Goal: Navigation & Orientation: Understand site structure

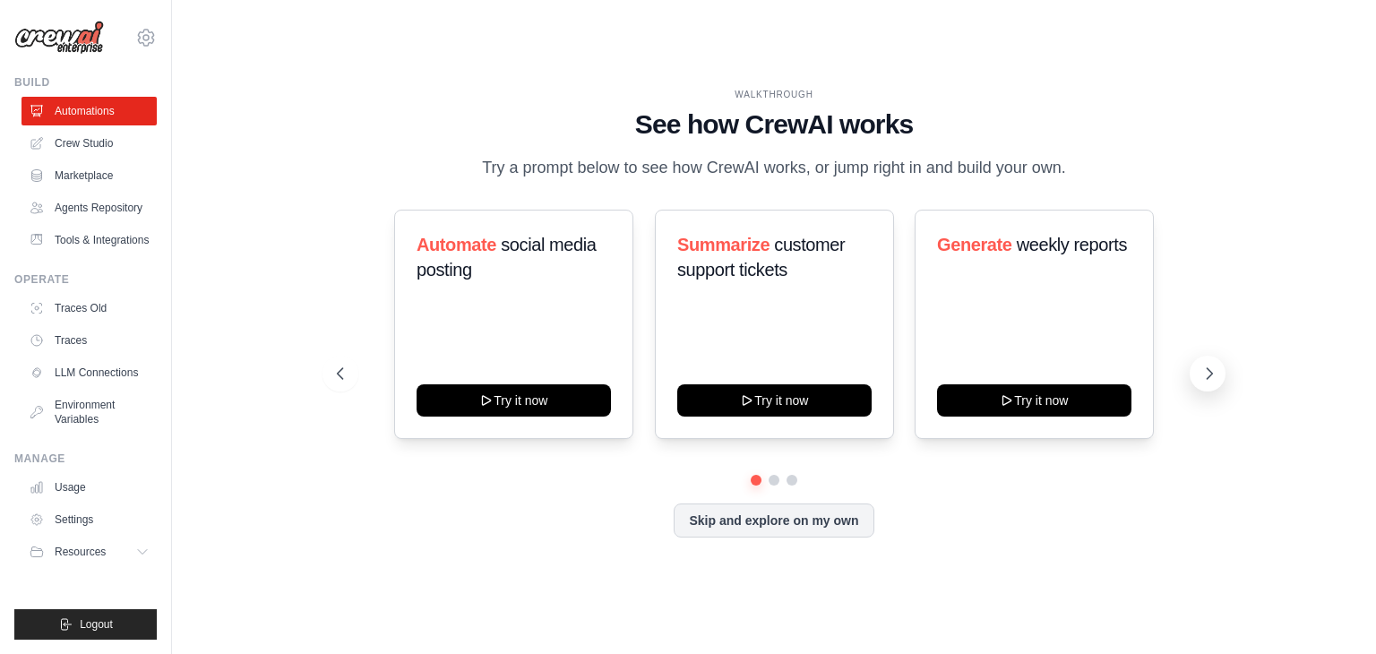
click at [1202, 373] on icon at bounding box center [1209, 374] width 18 height 18
click at [1208, 370] on icon at bounding box center [1209, 373] width 5 height 11
click at [1187, 377] on div "Automate social media posting Try it now Summarize customer support tickets Try…" at bounding box center [774, 324] width 874 height 229
click at [1207, 374] on icon at bounding box center [1209, 374] width 18 height 18
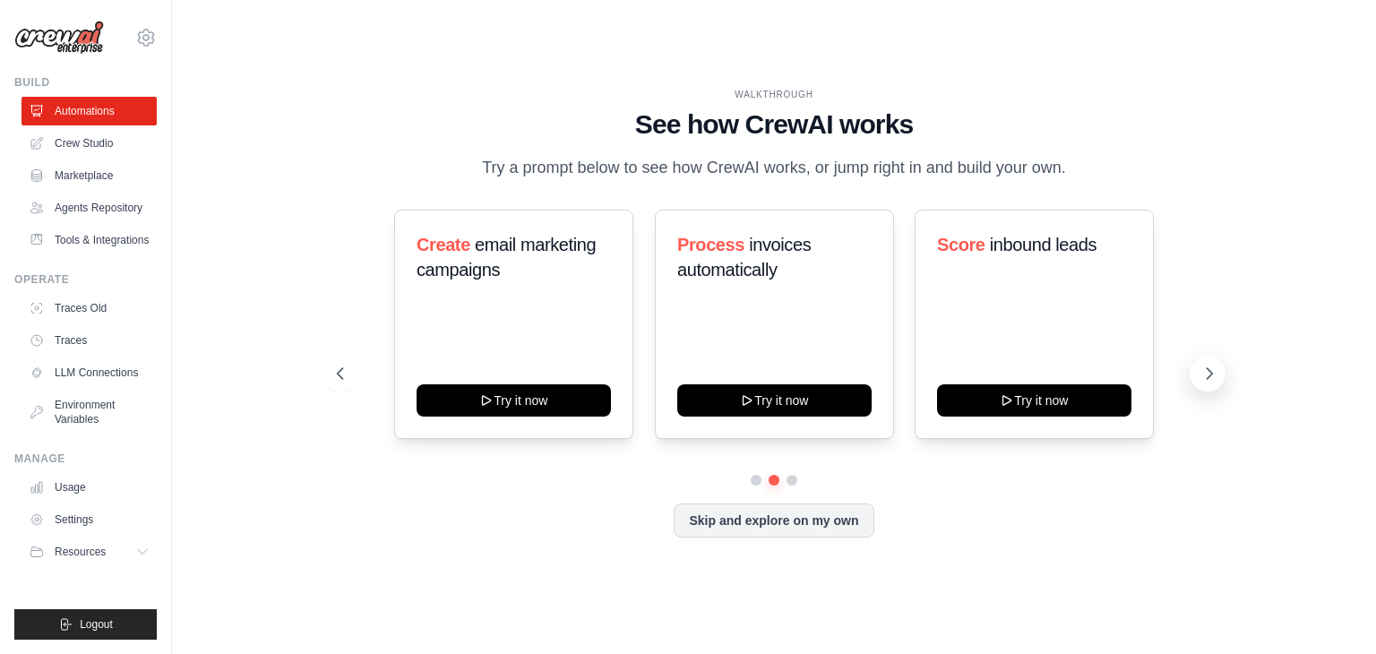
click at [1207, 374] on icon at bounding box center [1209, 374] width 18 height 18
click at [1213, 377] on icon at bounding box center [1209, 374] width 18 height 18
click at [85, 207] on link "Agents Repository" at bounding box center [90, 207] width 135 height 29
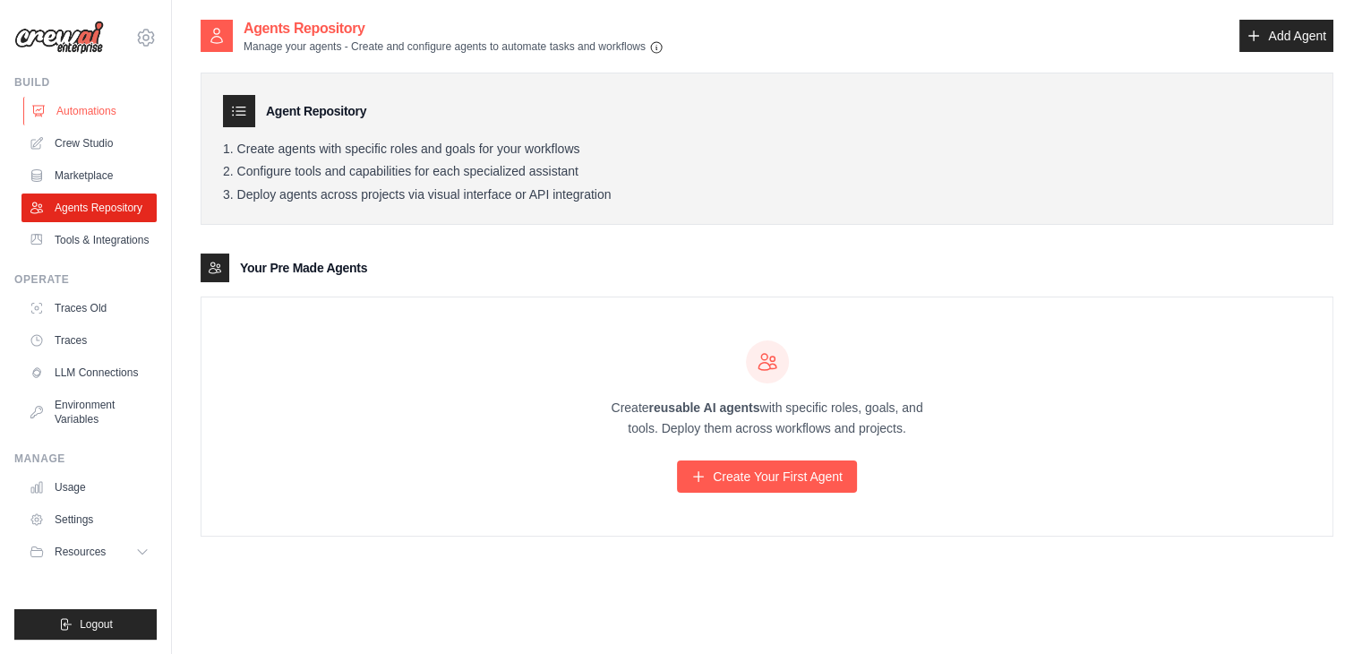
click at [66, 116] on link "Automations" at bounding box center [90, 111] width 135 height 29
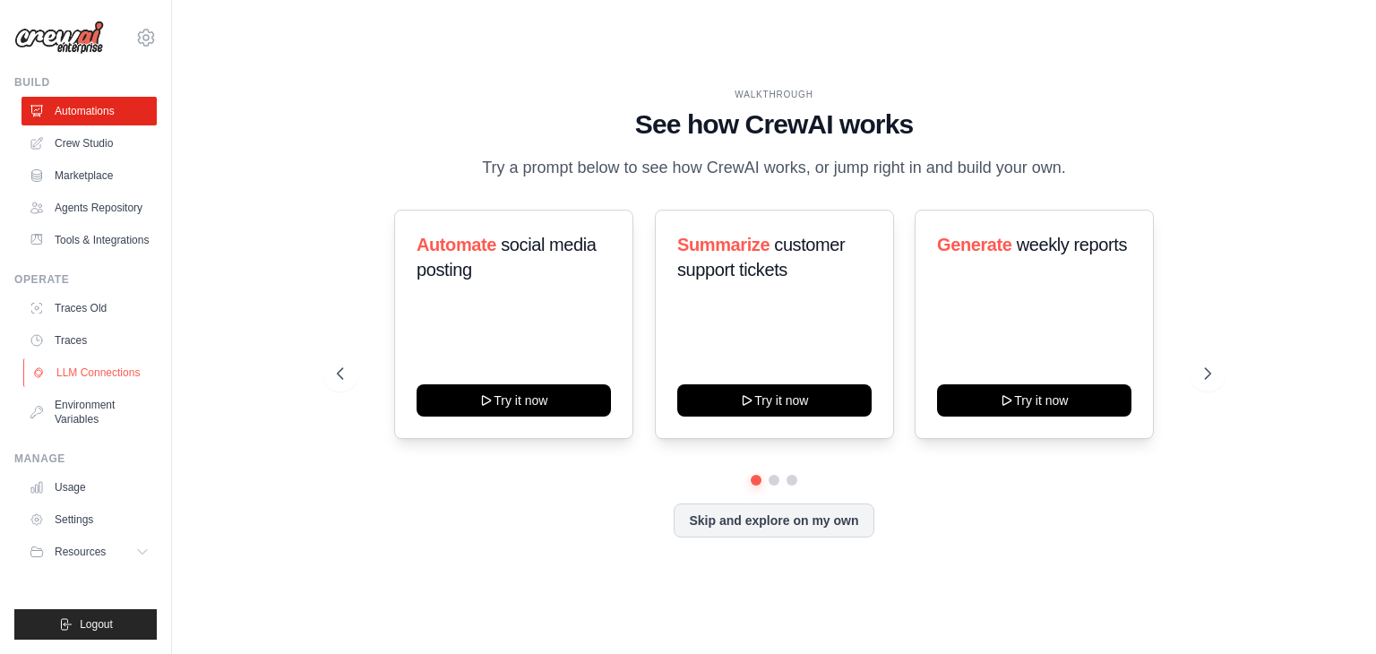
click at [104, 368] on link "LLM Connections" at bounding box center [90, 372] width 135 height 29
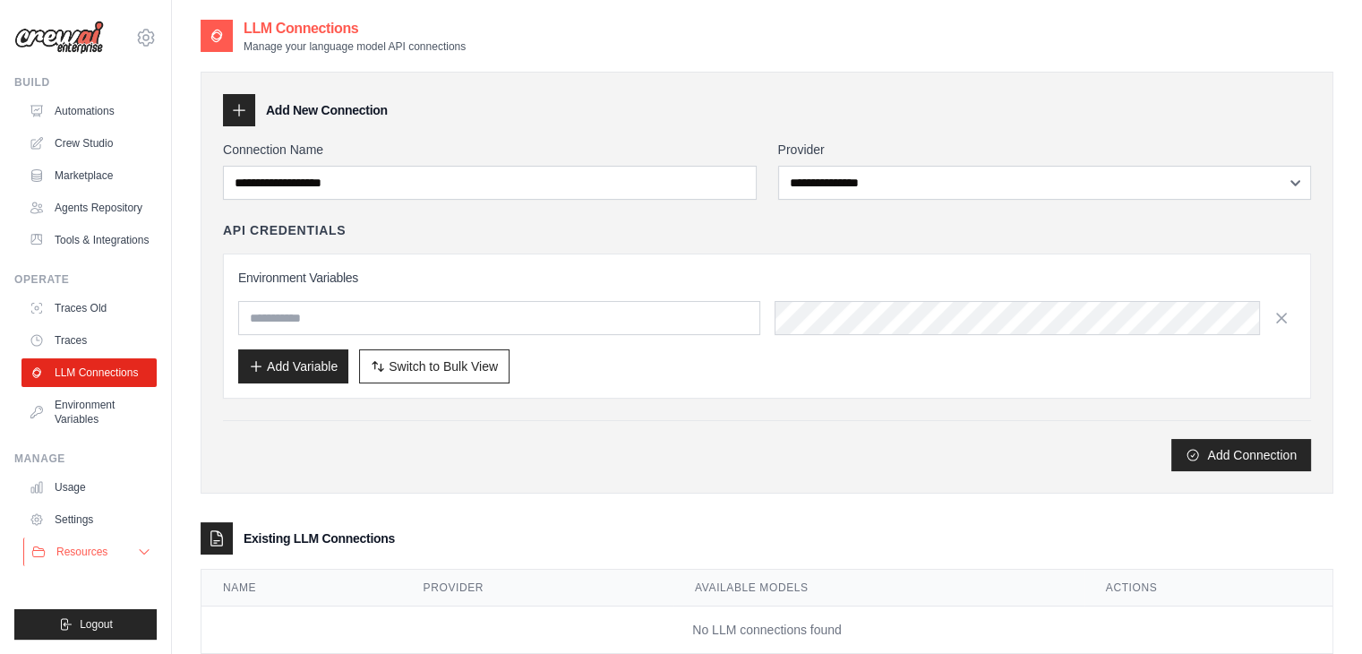
click at [95, 559] on button "Resources" at bounding box center [90, 551] width 135 height 29
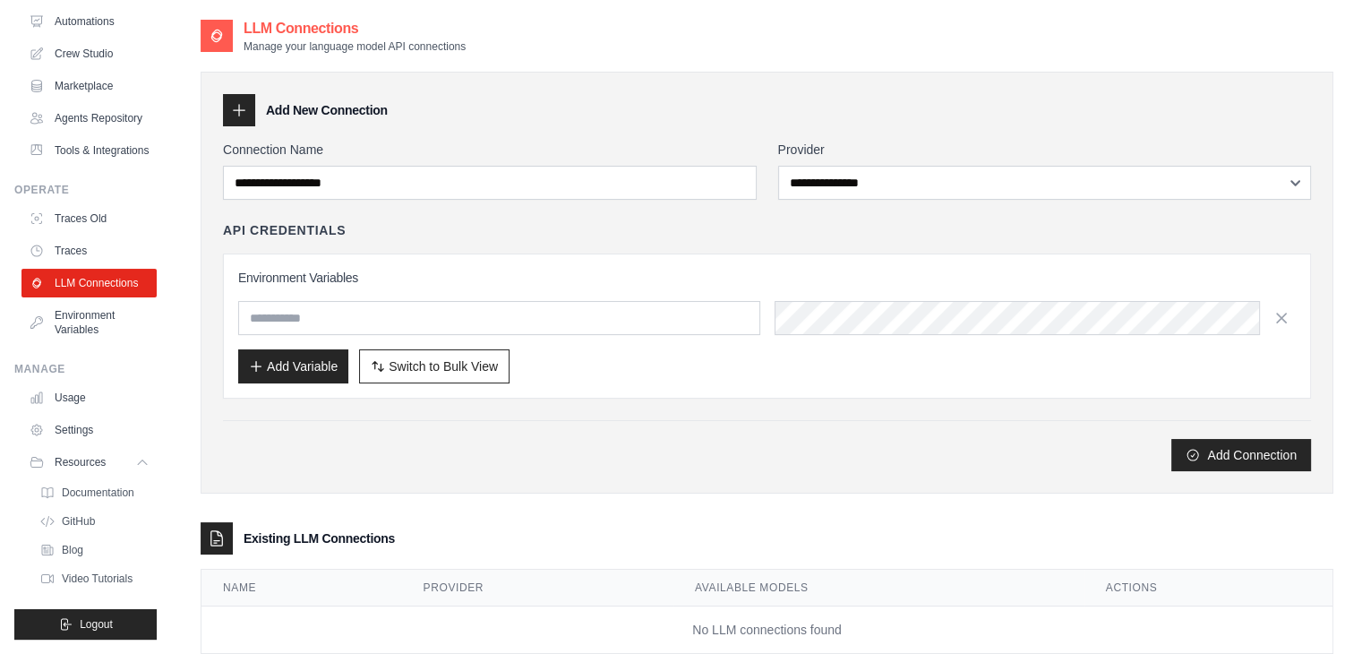
scroll to position [133, 0]
click at [87, 581] on span "Video Tutorials" at bounding box center [99, 578] width 71 height 14
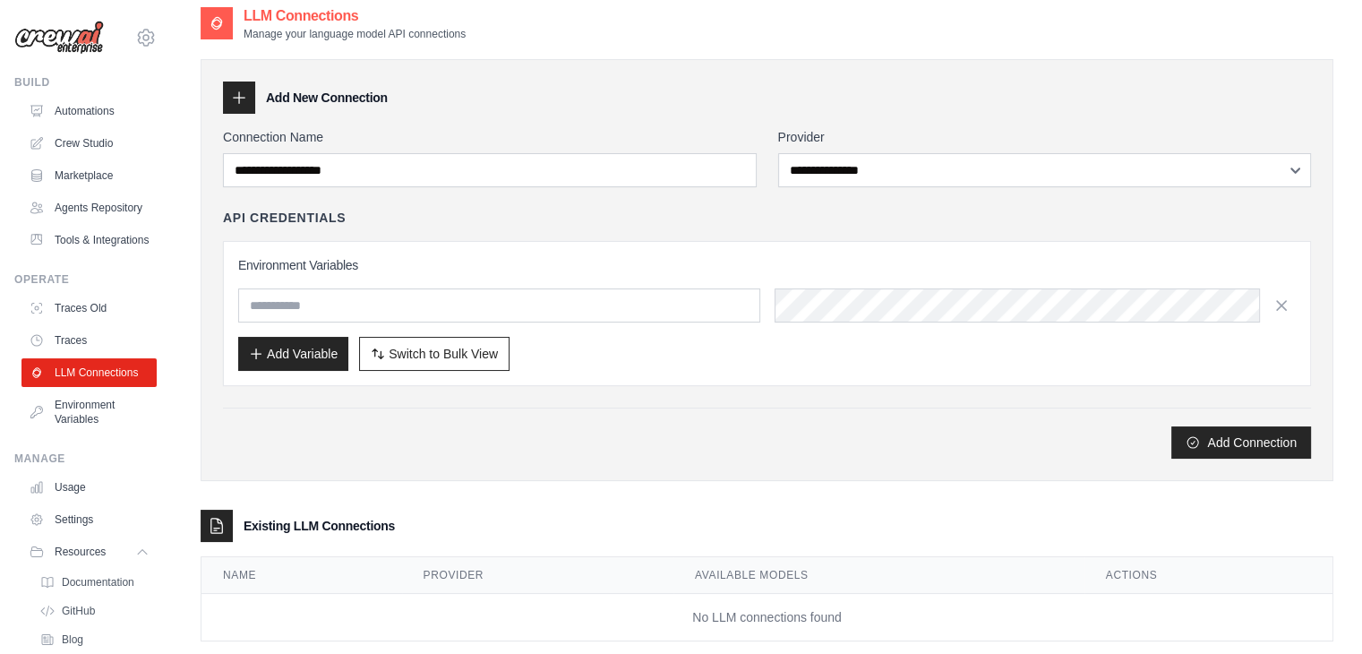
scroll to position [0, 0]
